Goal: Transaction & Acquisition: Purchase product/service

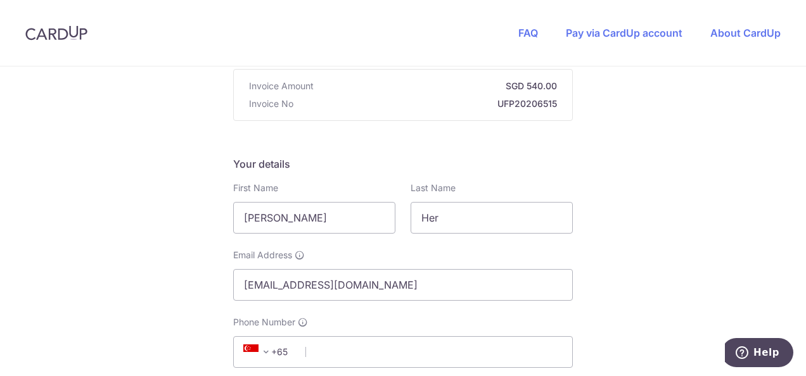
scroll to position [190, 0]
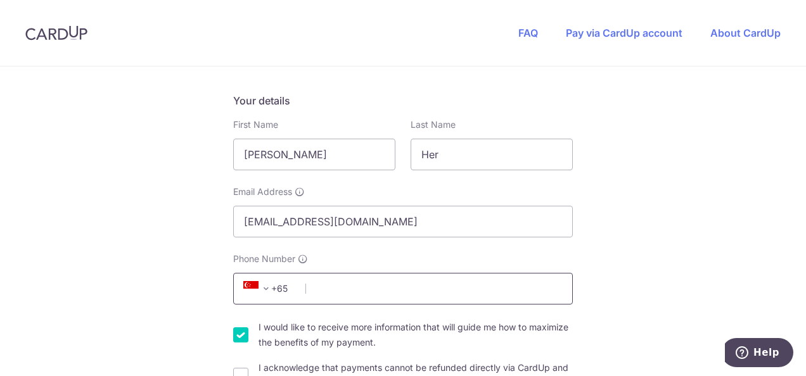
click at [466, 294] on input "Phone Number" at bounding box center [403, 289] width 340 height 32
type input "94575459"
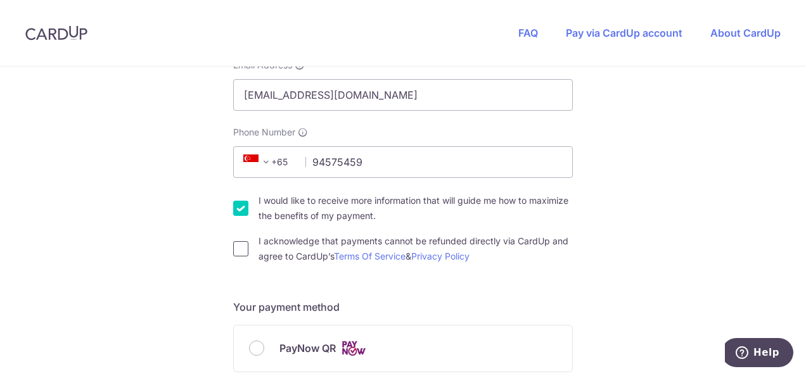
click at [238, 249] on input "I acknowledge that payments cannot be refunded directly via CardUp and agree to…" at bounding box center [240, 248] width 15 height 15
checkbox input "true"
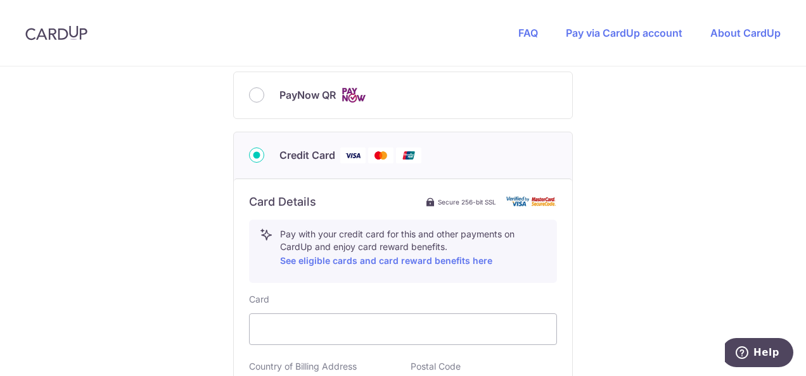
scroll to position [634, 0]
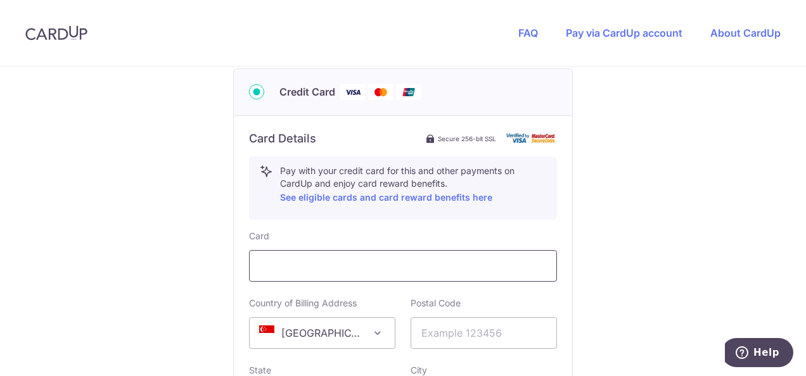
click at [398, 271] on iframe at bounding box center [403, 266] width 286 height 15
click at [433, 333] on input "text" at bounding box center [484, 334] width 146 height 32
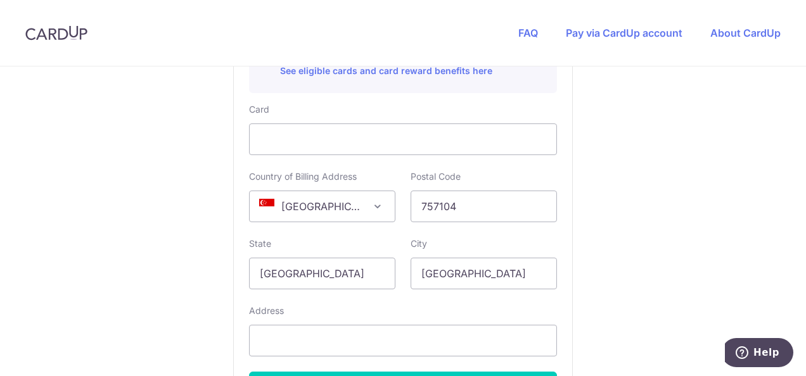
type input "757104"
type input "[STREET_ADDRESS]"
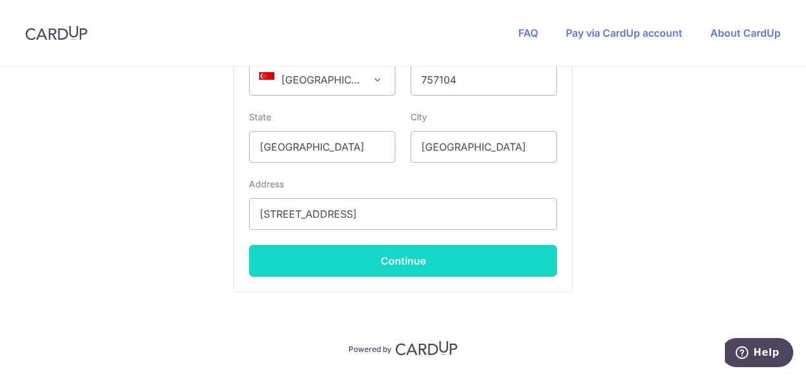
click at [514, 263] on button "Continue" at bounding box center [403, 261] width 308 height 32
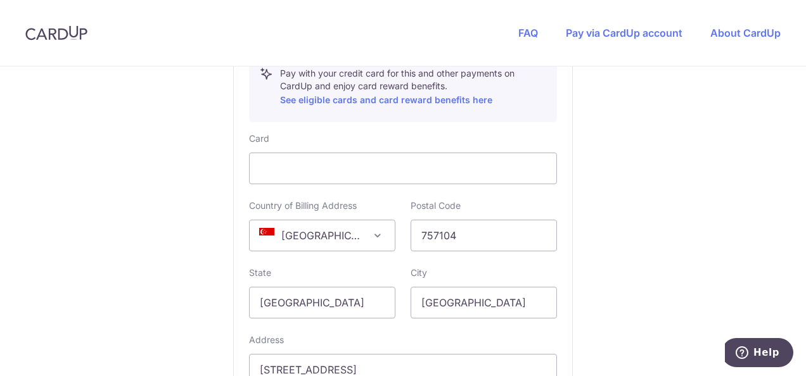
scroll to position [858, 0]
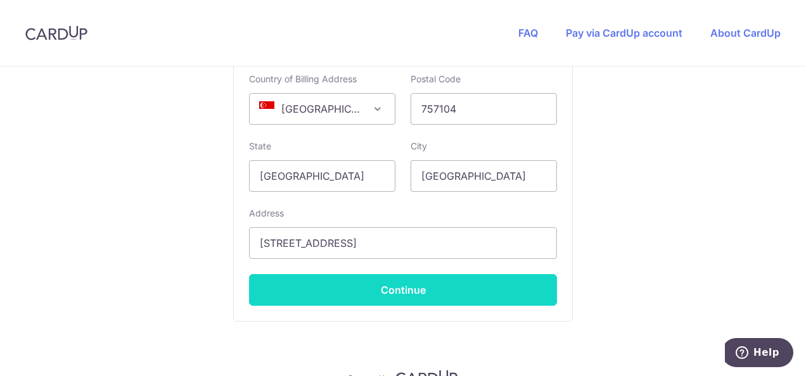
click at [494, 290] on button "Continue" at bounding box center [403, 290] width 308 height 32
type input "**** 1226"
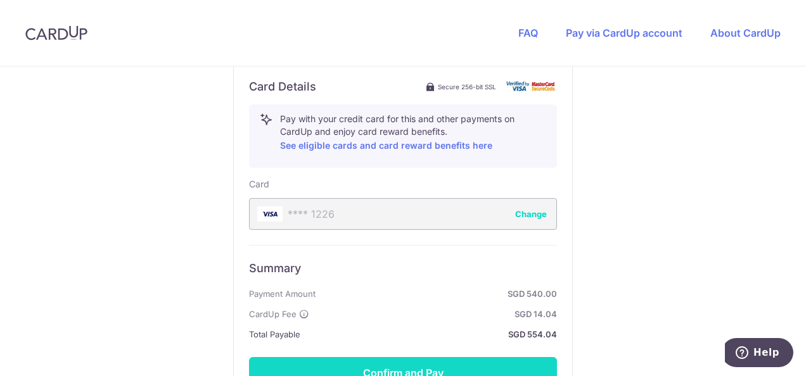
scroll to position [369, 0]
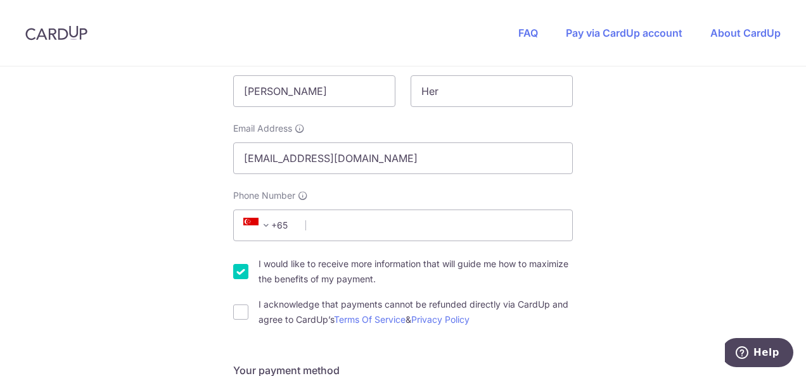
scroll to position [444, 0]
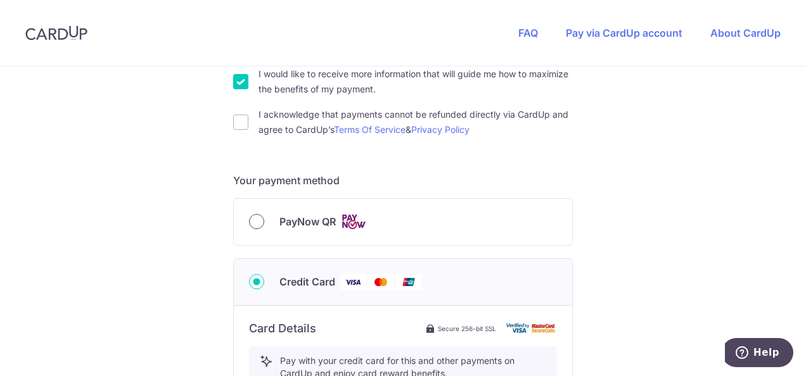
click at [255, 223] on input "PayNow QR" at bounding box center [256, 221] width 15 height 15
radio input "true"
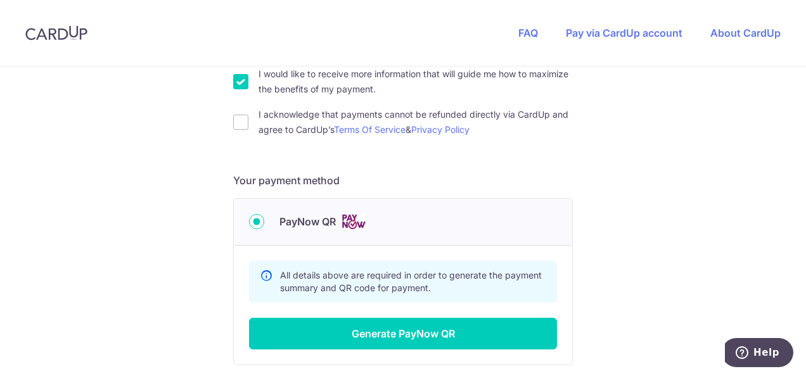
scroll to position [570, 0]
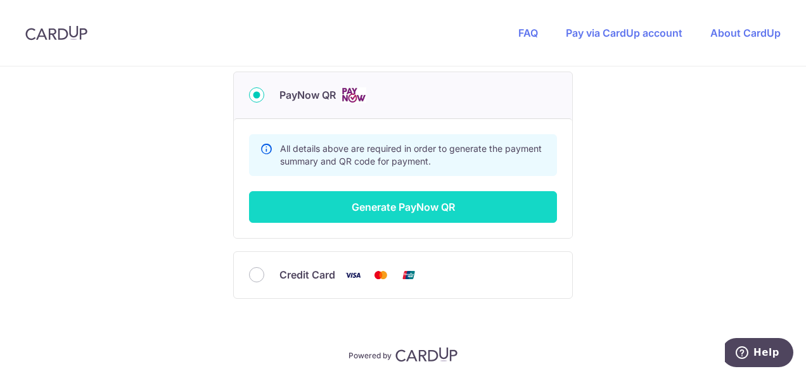
click at [489, 214] on button "Generate PayNow QR" at bounding box center [403, 207] width 308 height 32
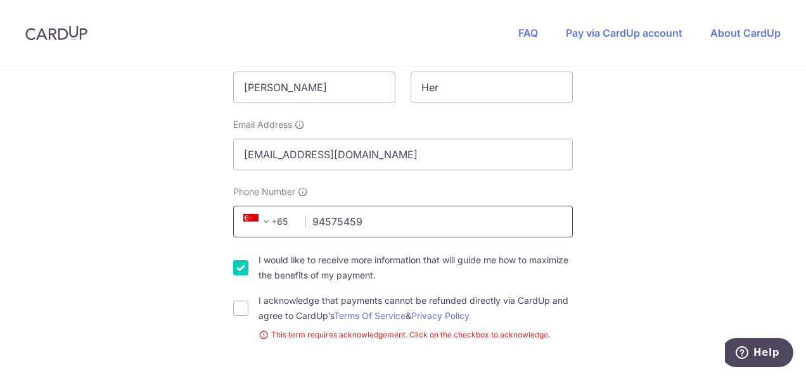
scroll to position [384, 0]
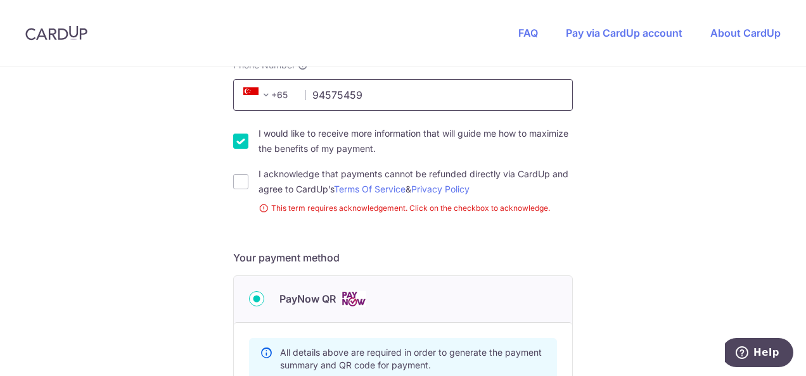
type input "94575459"
click at [629, 258] on div "You are paying UP FOR PAWS PTE. LTD. UP FOR PAWS PTE. LTD. uses CardUp to accep…" at bounding box center [403, 154] width 806 height 944
click at [239, 183] on input "I acknowledge that payments cannot be refunded directly via CardUp and agree to…" at bounding box center [240, 181] width 15 height 15
checkbox input "true"
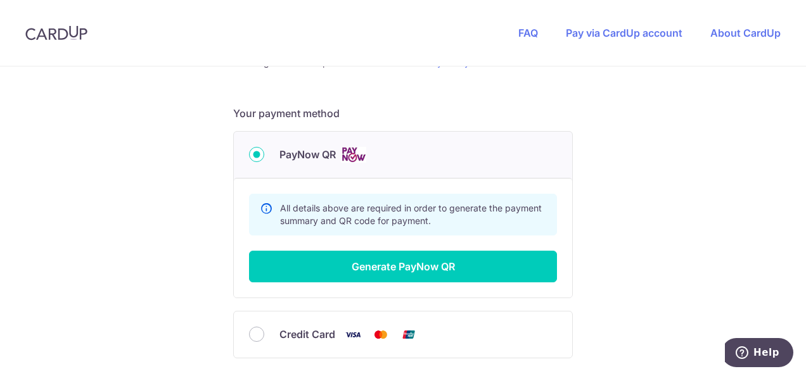
scroll to position [574, 0]
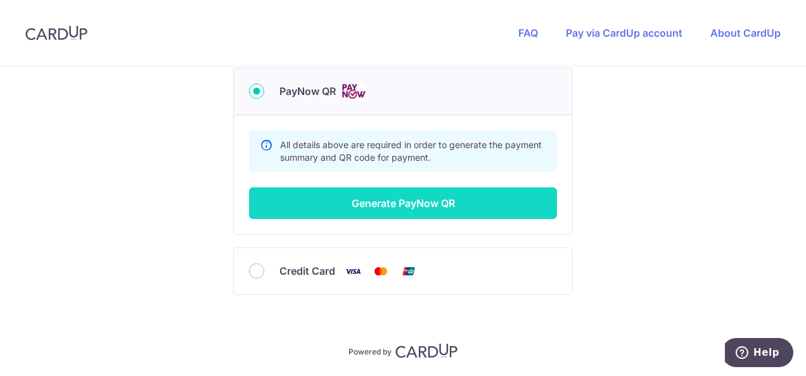
click at [416, 204] on button "Generate PayNow QR" at bounding box center [403, 204] width 308 height 32
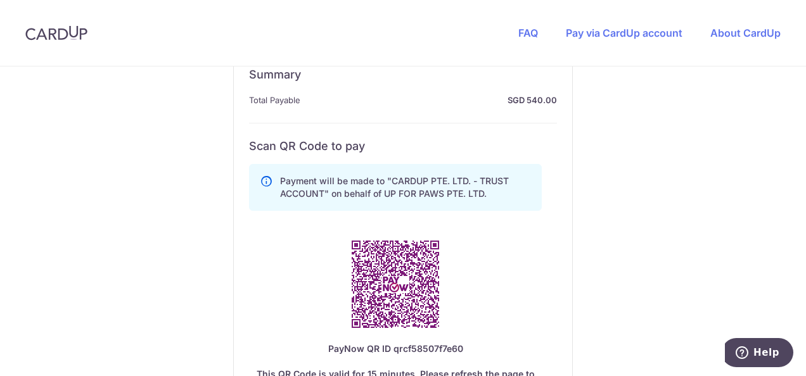
scroll to position [701, 0]
